Goal: Navigation & Orientation: Go to known website

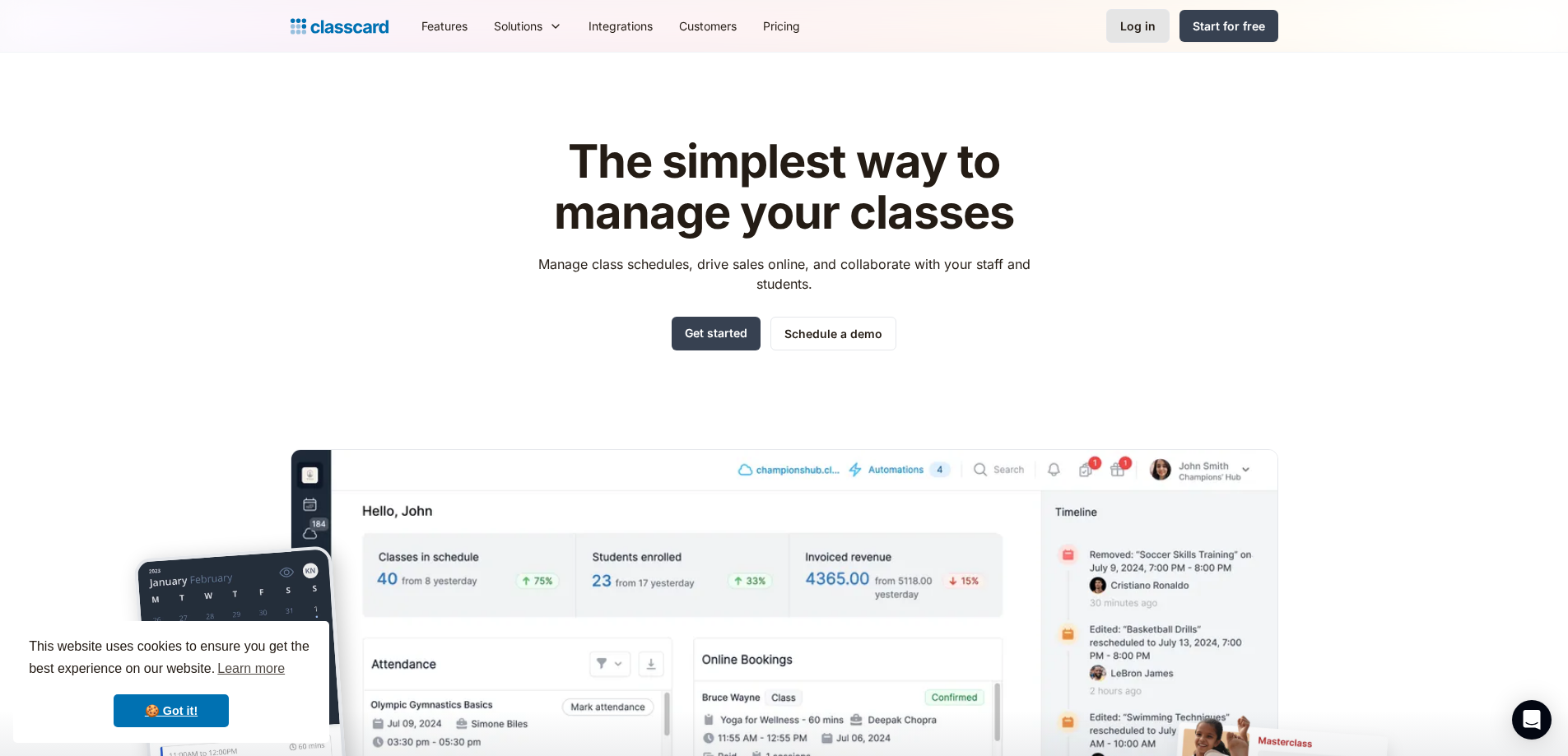
click at [1122, 21] on div "Log in" at bounding box center [1138, 26] width 35 height 17
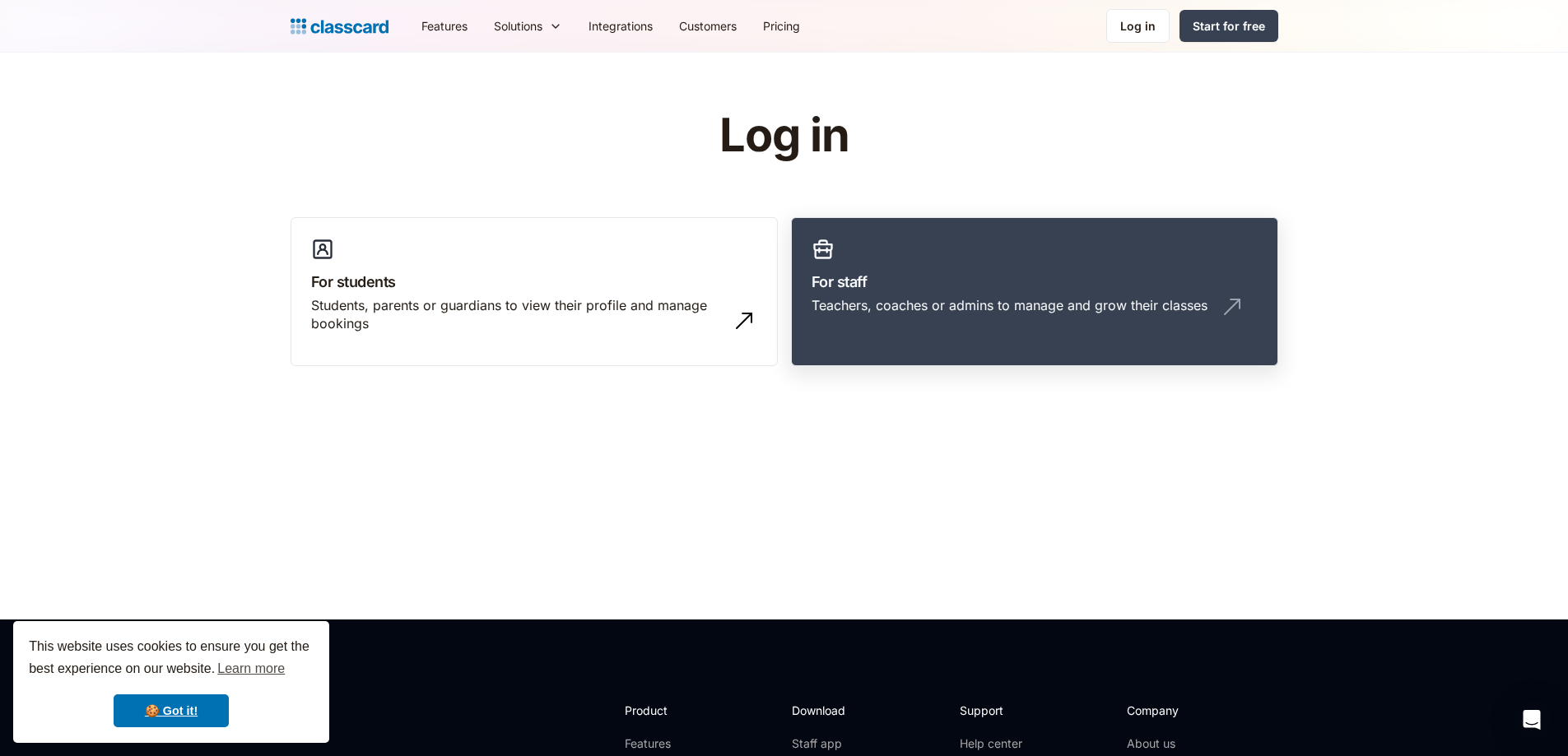
click at [935, 264] on link "For staff Teachers, coaches or admins to manage and grow their classes" at bounding box center [1035, 292] width 487 height 149
